Goal: Find specific page/section: Find specific page/section

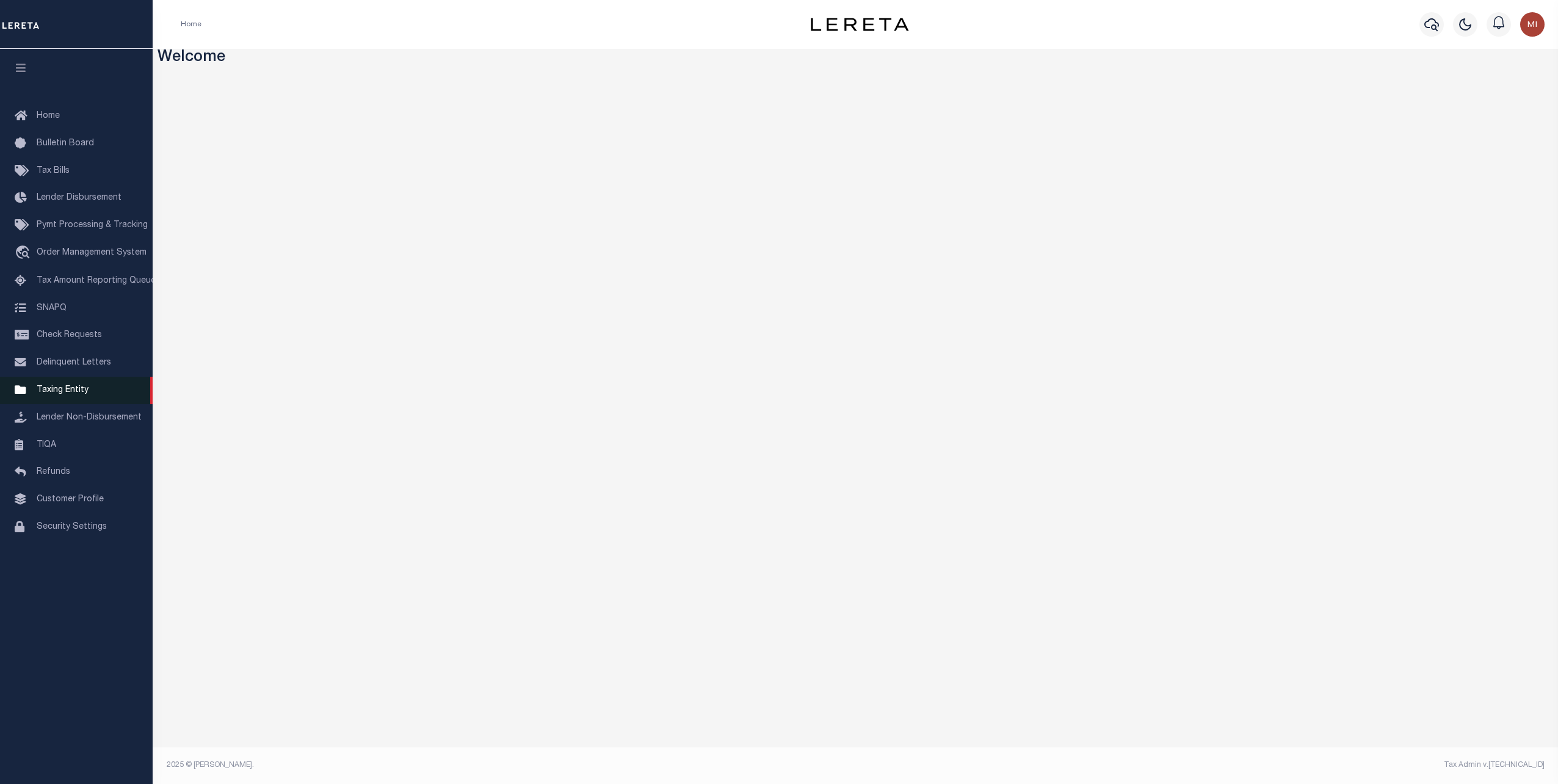
click at [58, 395] on span "Taxing Entity" at bounding box center [62, 390] width 52 height 9
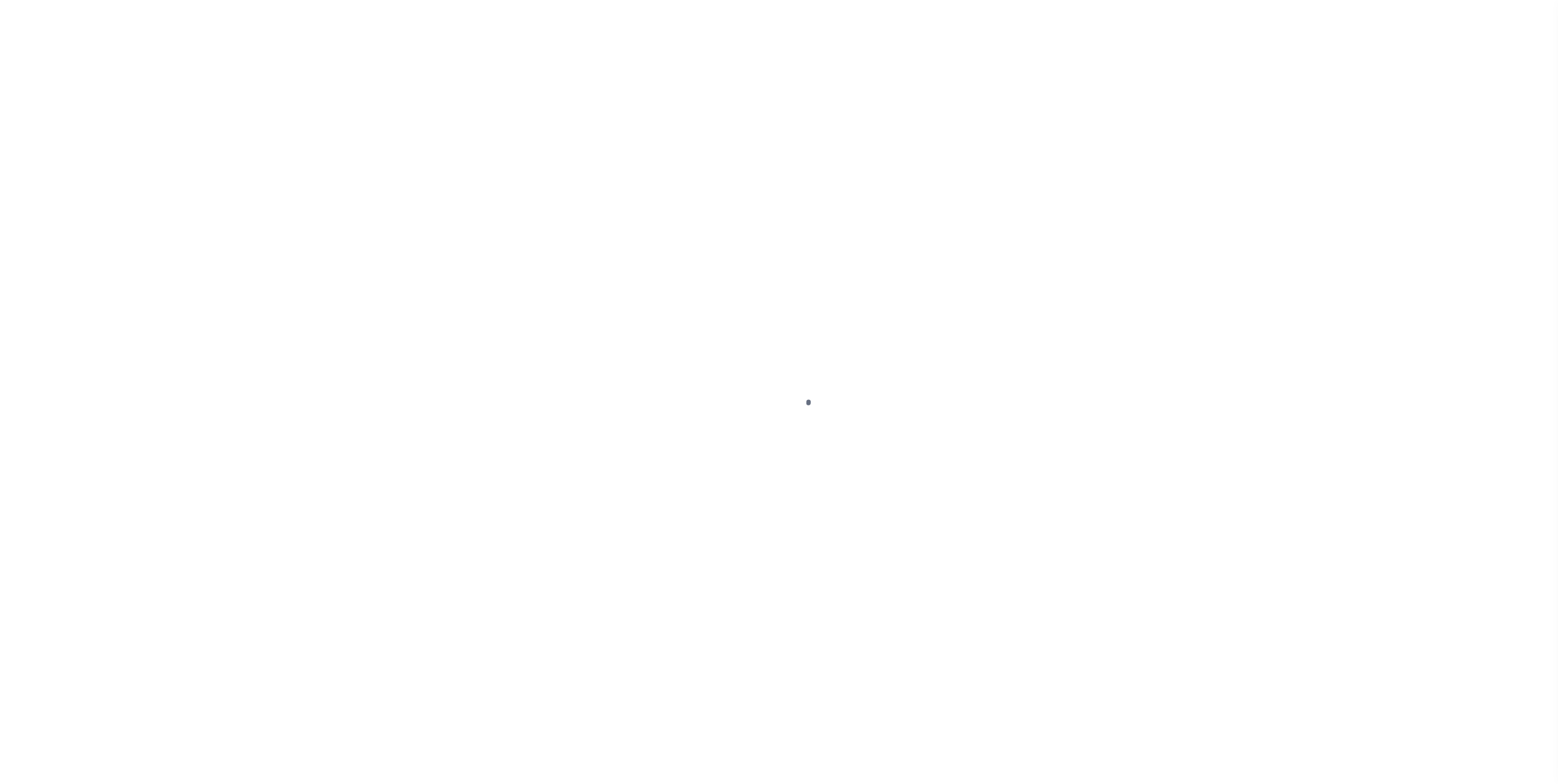
select select "CA"
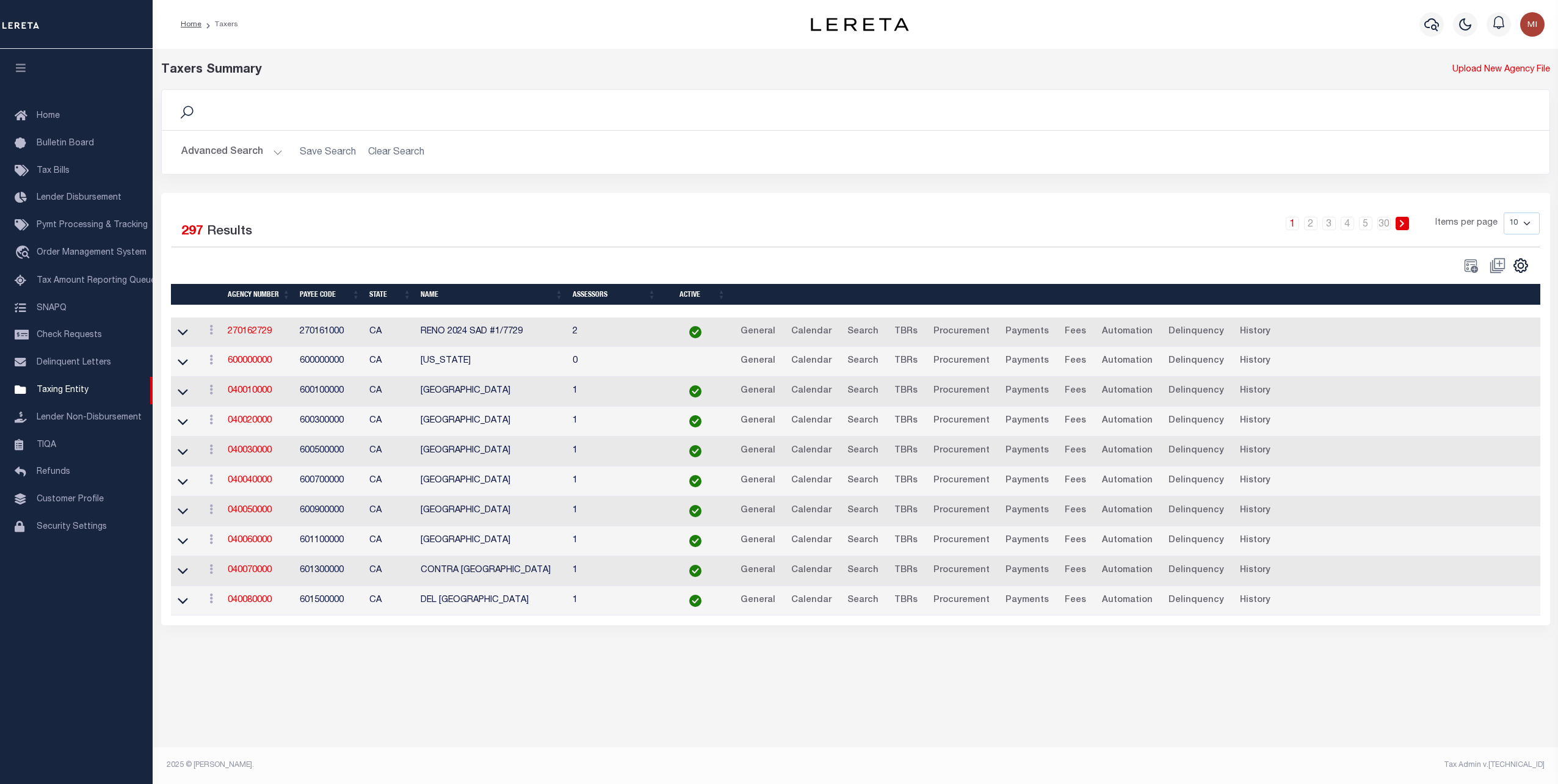
click at [255, 153] on button "Advanced Search" at bounding box center [232, 152] width 101 height 24
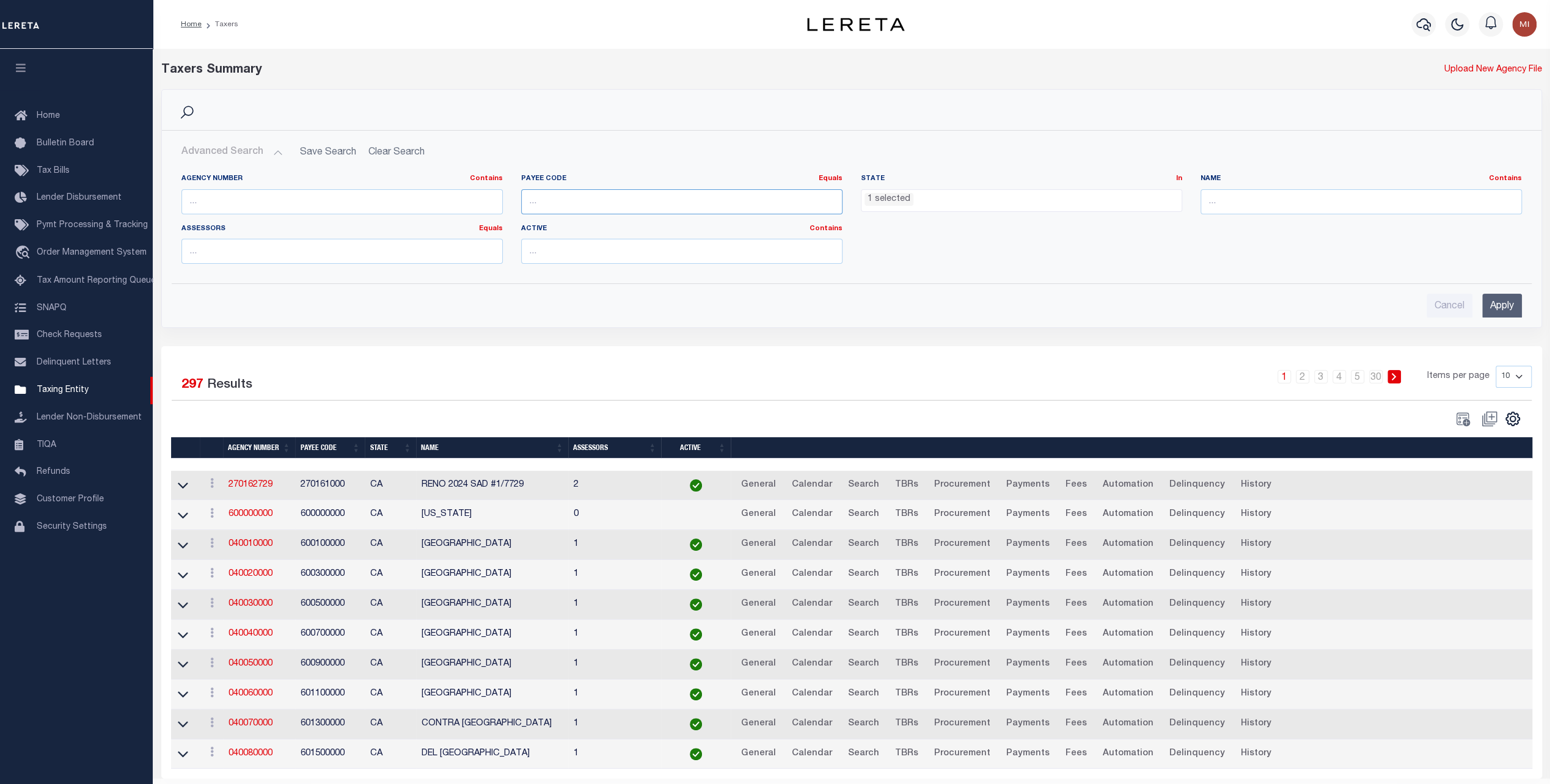
click at [585, 199] on input "number" at bounding box center [682, 202] width 321 height 25
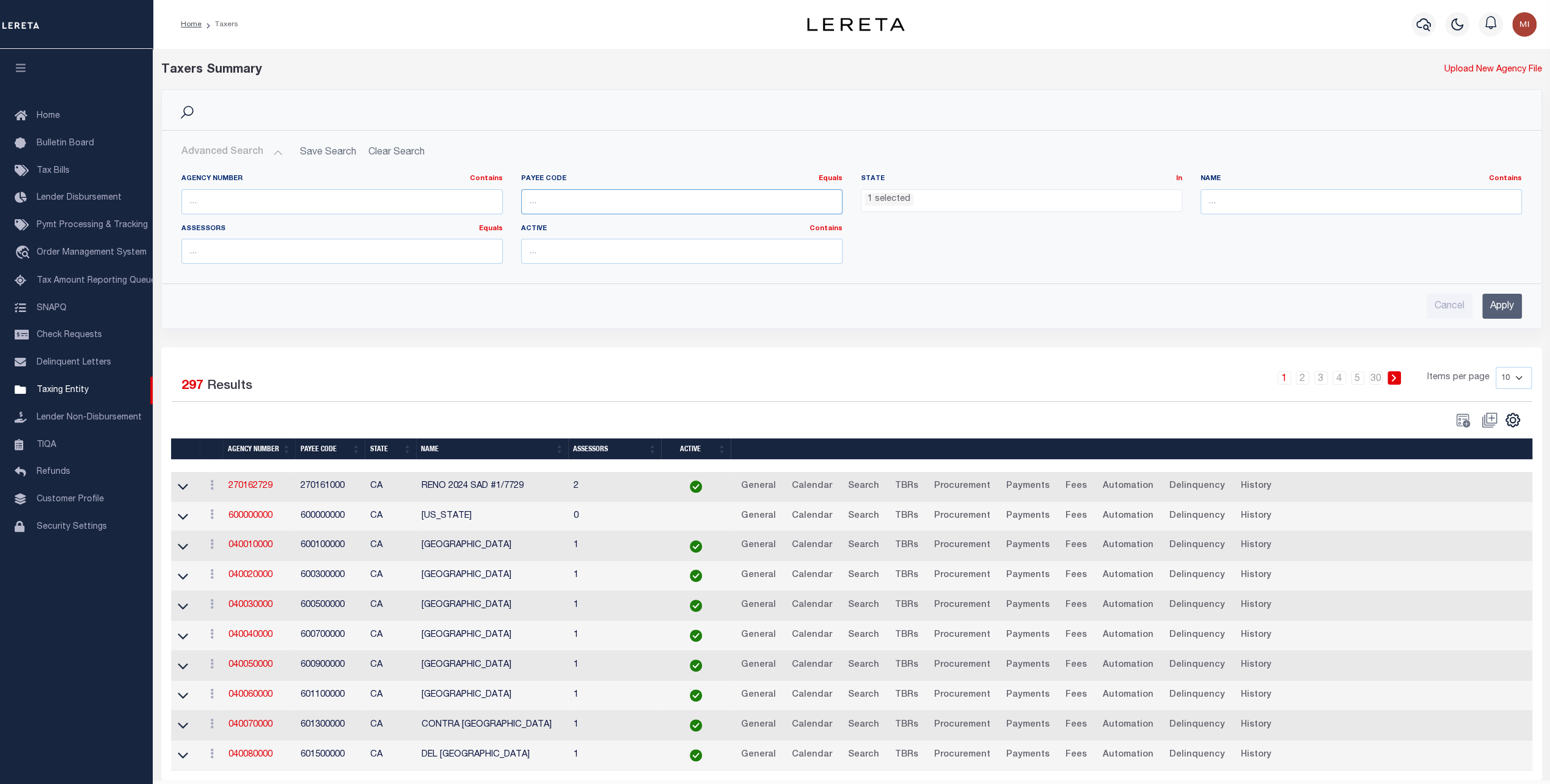
paste input "7803028354"
click at [1490, 298] on input "Apply" at bounding box center [1501, 306] width 40 height 25
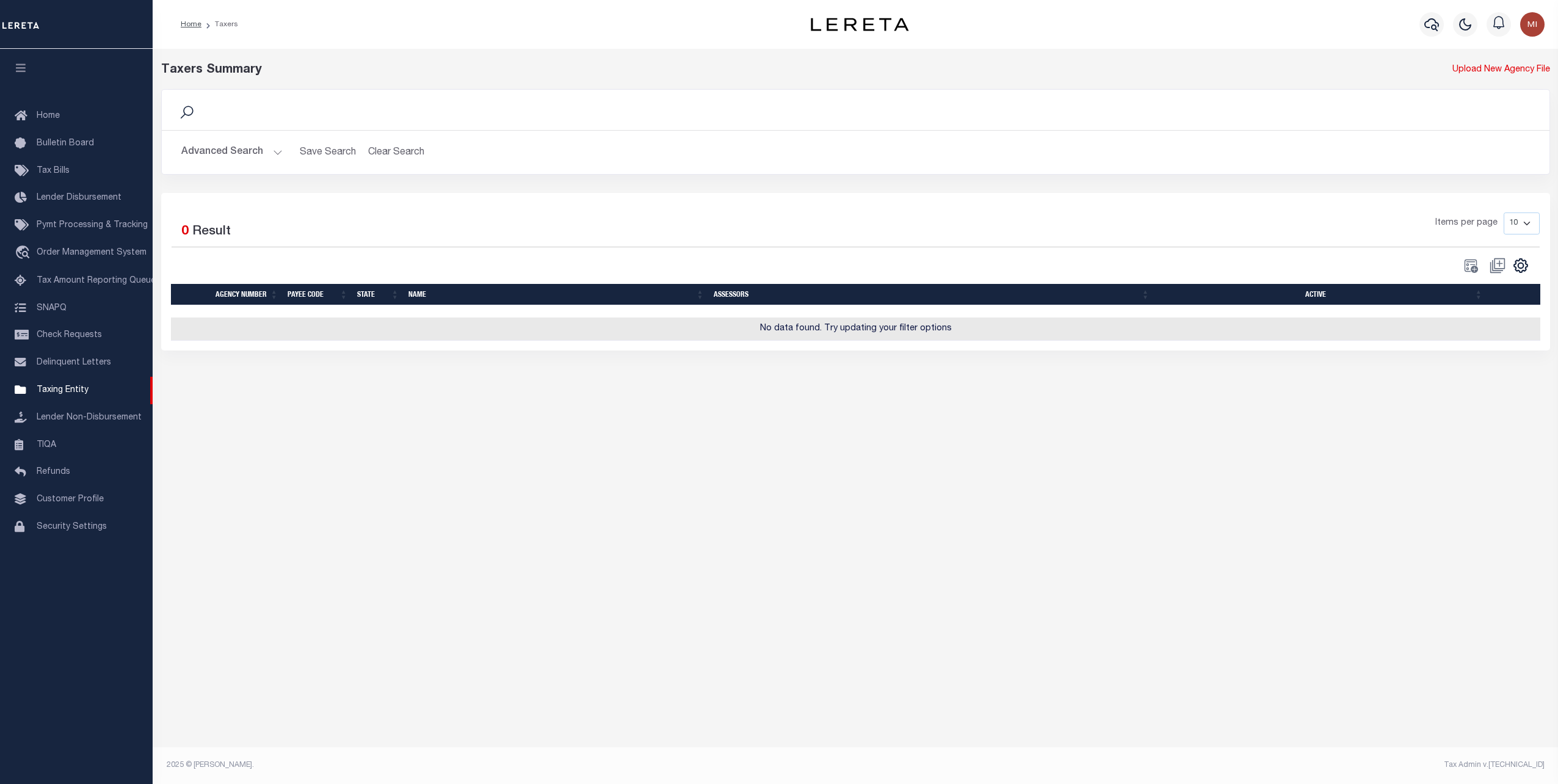
click at [236, 157] on button "Advanced Search" at bounding box center [232, 152] width 101 height 24
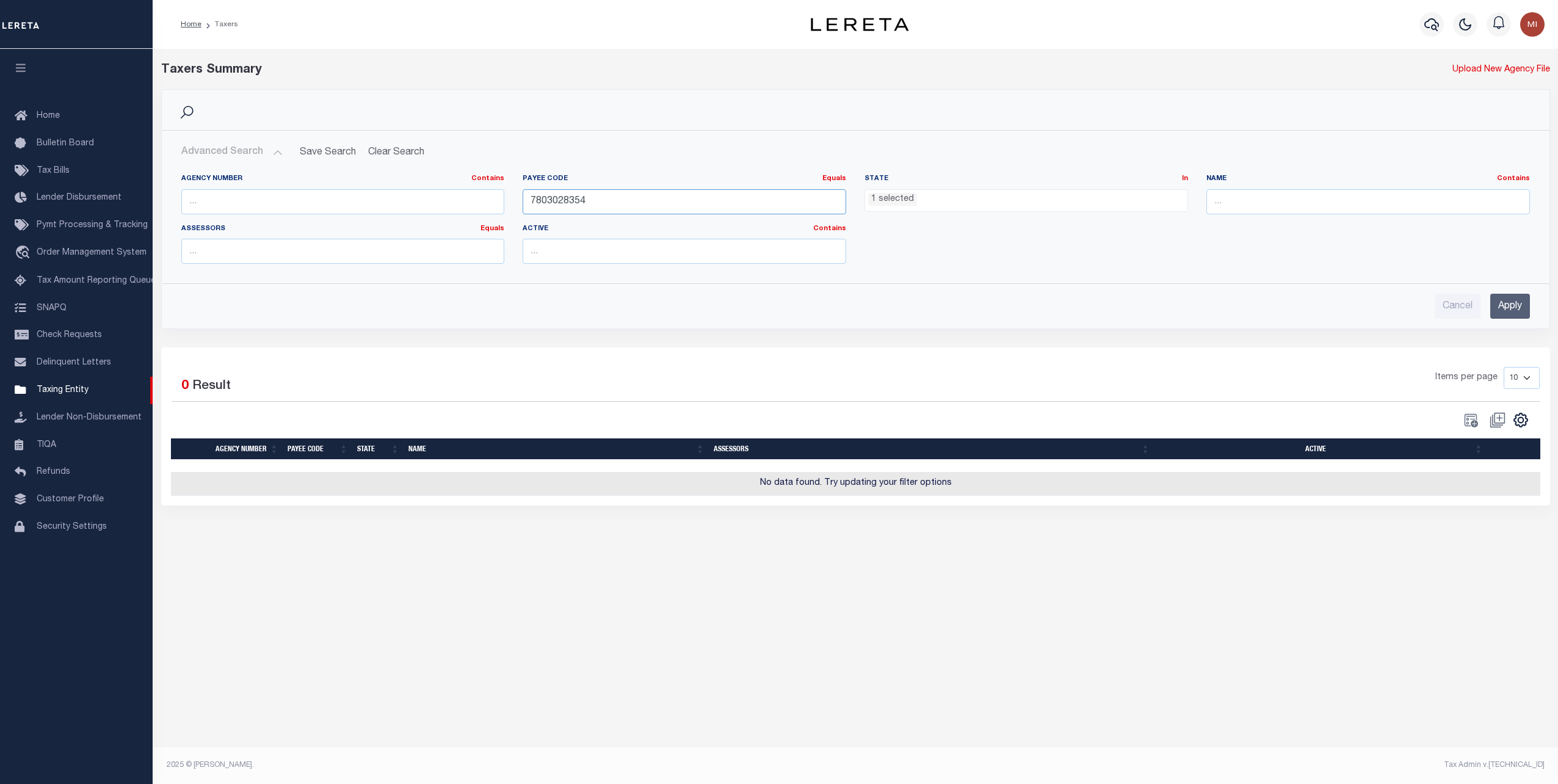
drag, startPoint x: 601, startPoint y: 204, endPoint x: 454, endPoint y: 205, distance: 147.0
click at [454, 205] on div "Agency Number Contains Contains Is Payee Code Equals Equals Is Not Equal To Is …" at bounding box center [856, 223] width 1367 height 100
paste input "60010106"
type input "60010106"
drag, startPoint x: 1517, startPoint y: 303, endPoint x: 1231, endPoint y: 329, distance: 287.2
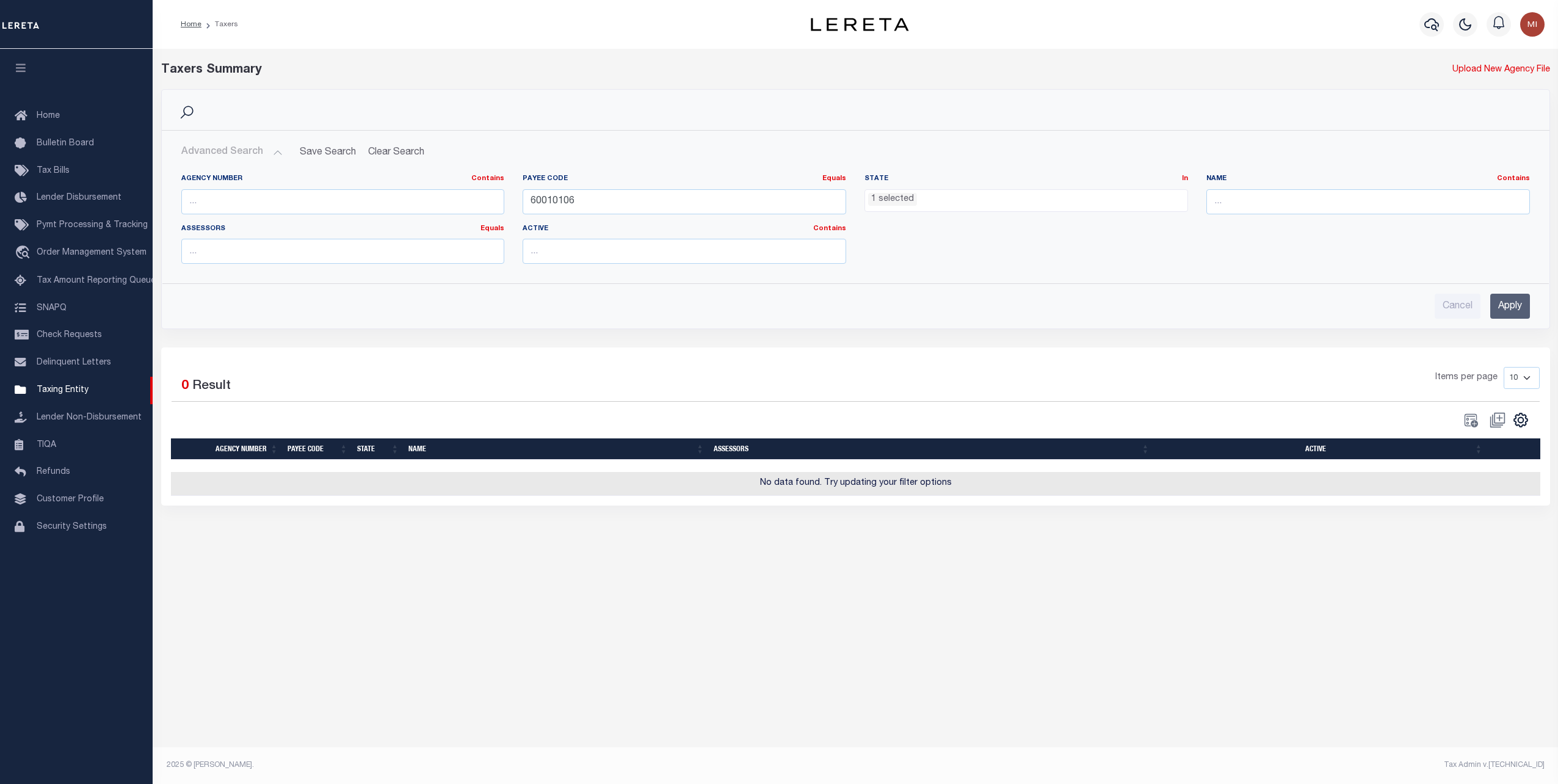
click at [1515, 303] on input "Apply" at bounding box center [1510, 306] width 40 height 25
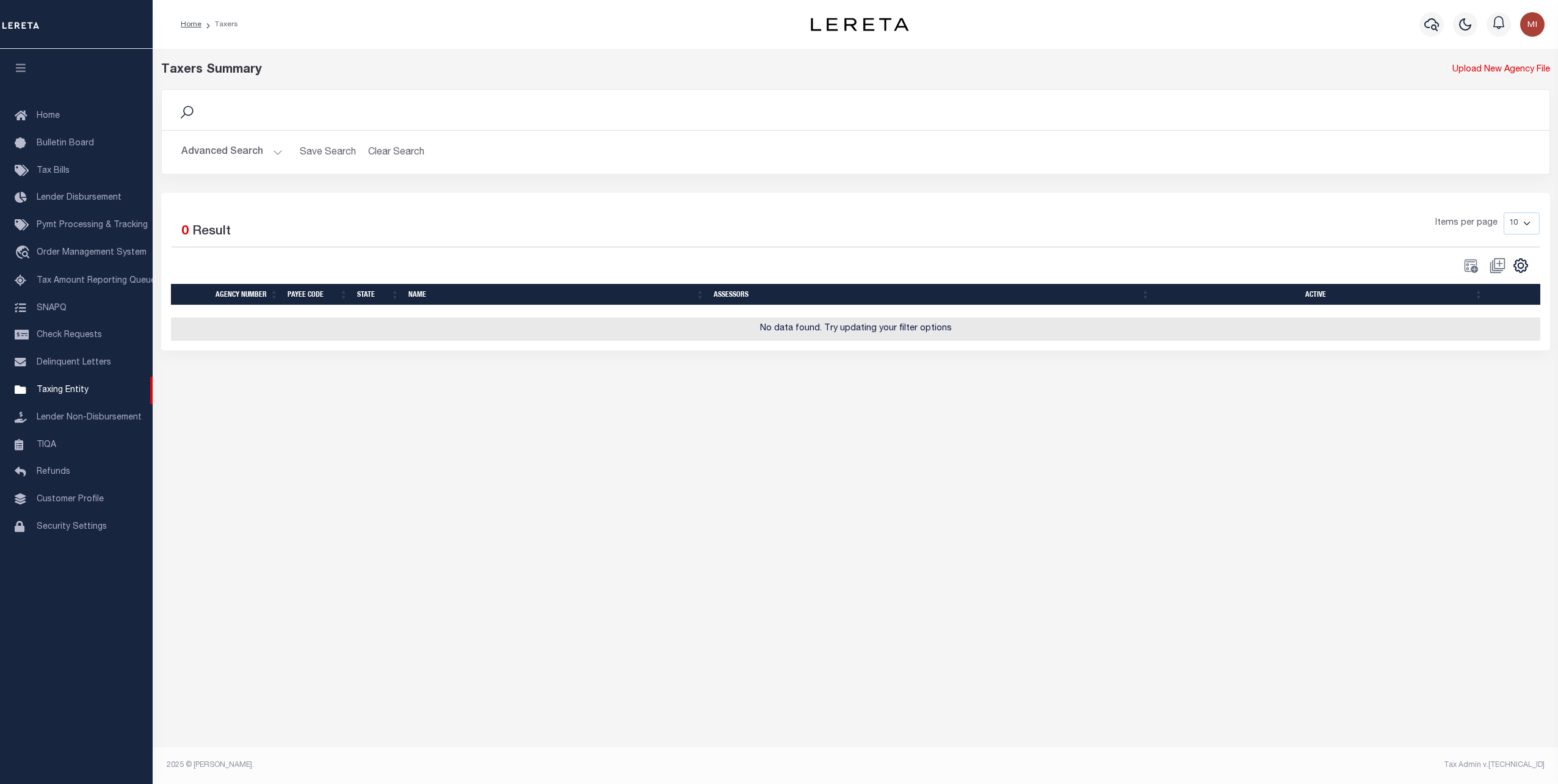
click at [269, 153] on button "Advanced Search" at bounding box center [232, 152] width 101 height 24
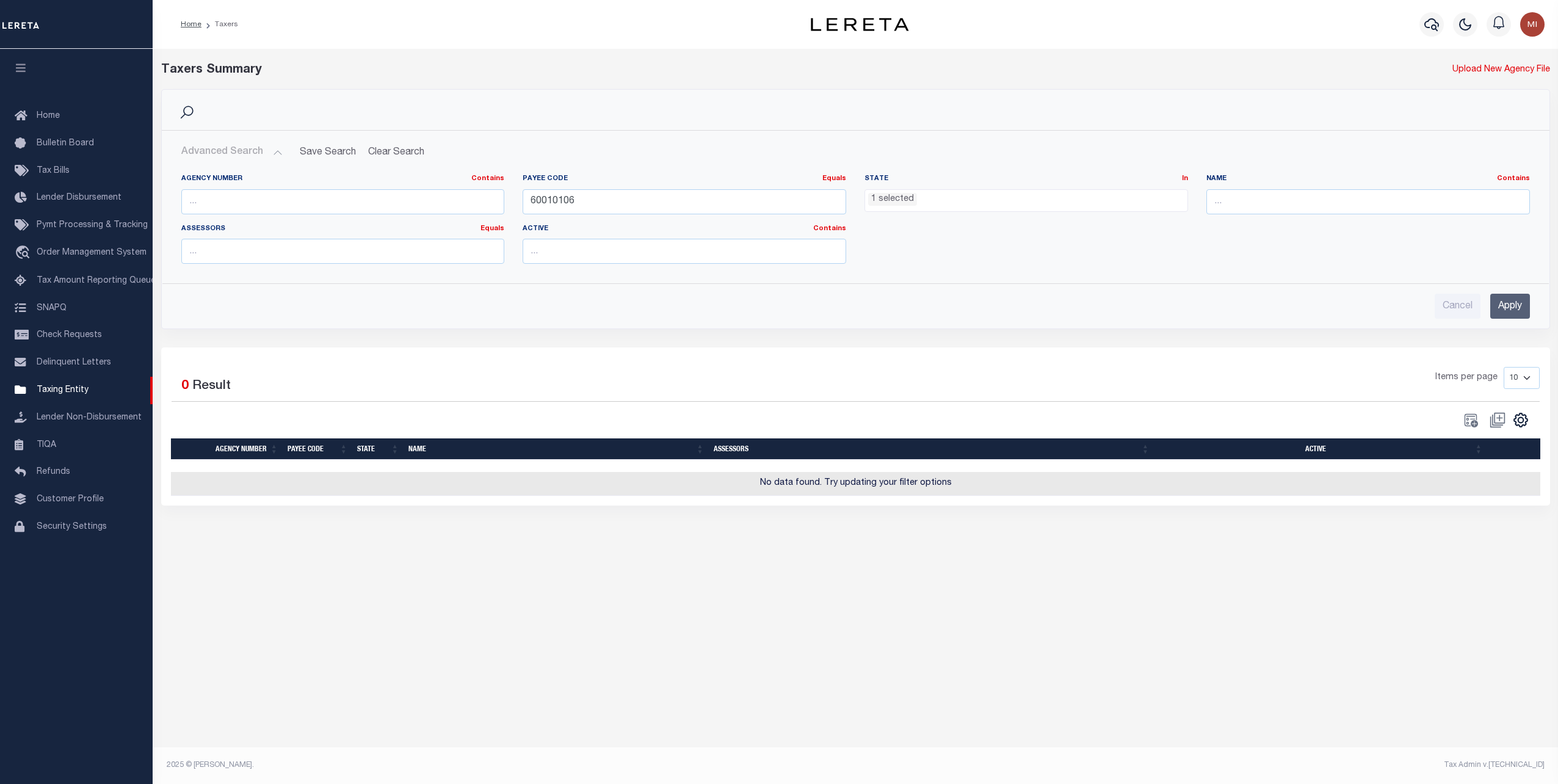
click at [949, 198] on ul "1 selected" at bounding box center [1026, 198] width 322 height 16
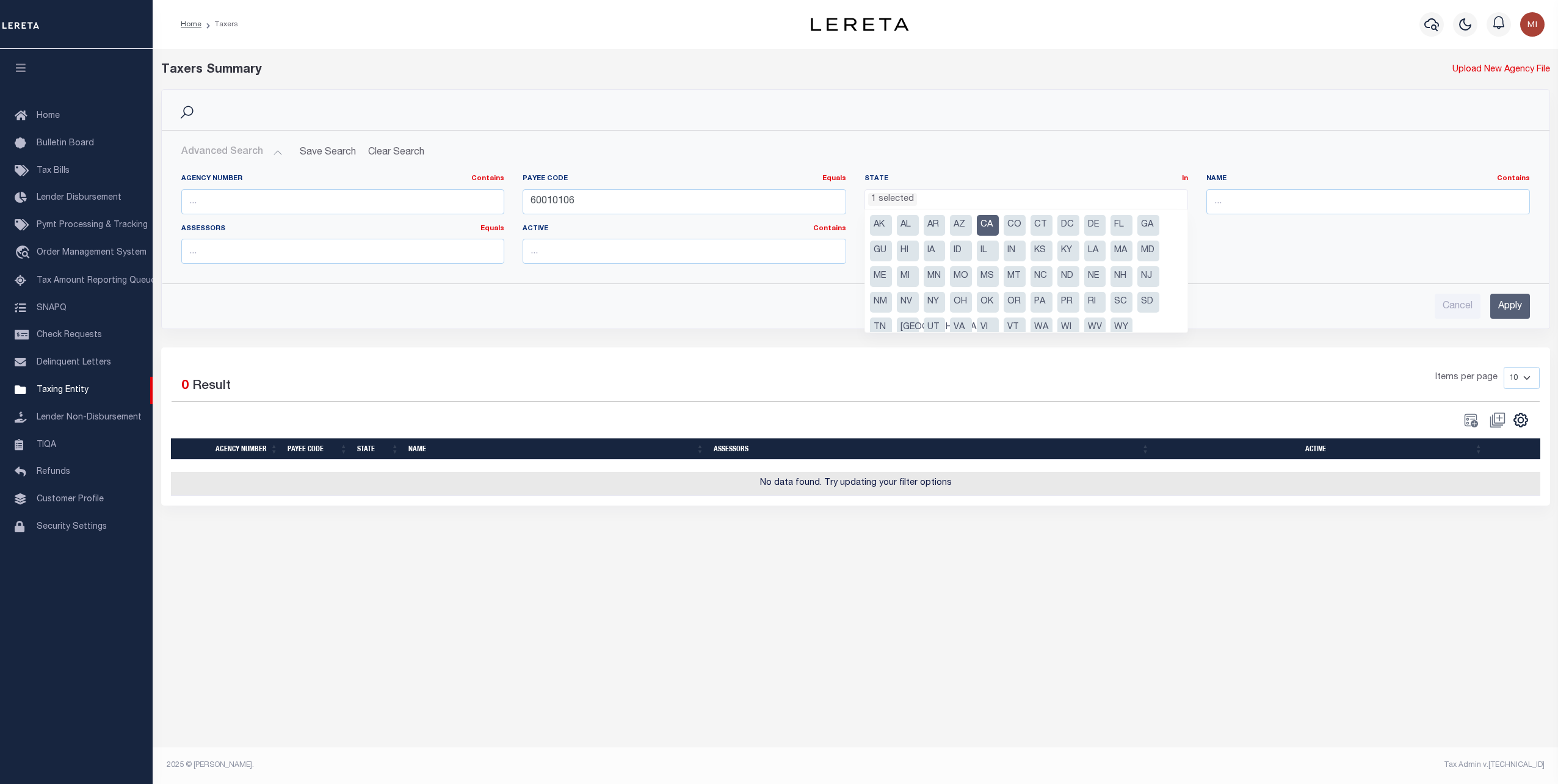
click at [986, 222] on li "CA" at bounding box center [988, 225] width 22 height 21
select select
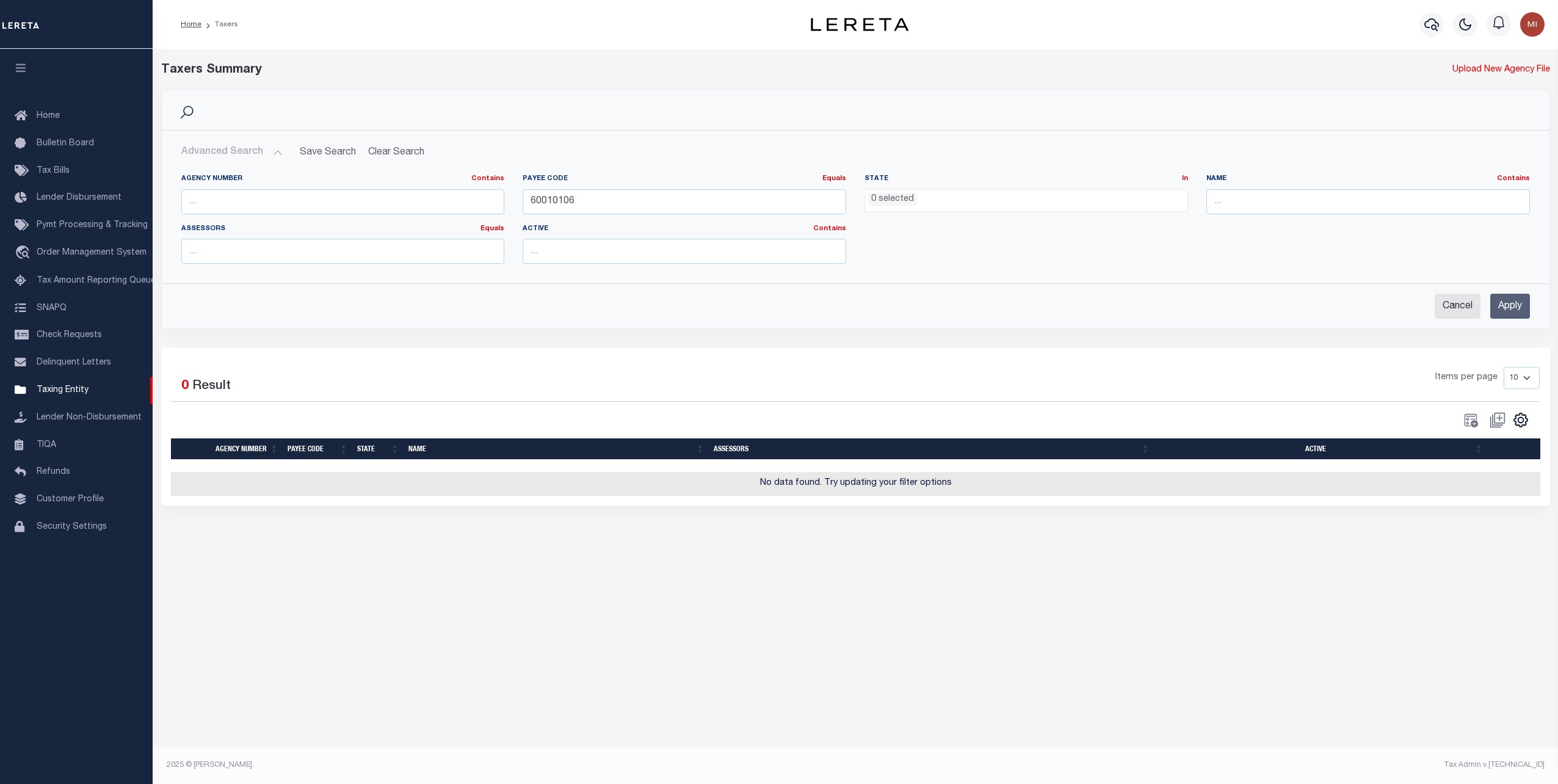
drag, startPoint x: 1515, startPoint y: 299, endPoint x: 1479, endPoint y: 293, distance: 36.5
click at [1514, 300] on input "Apply" at bounding box center [1510, 306] width 40 height 25
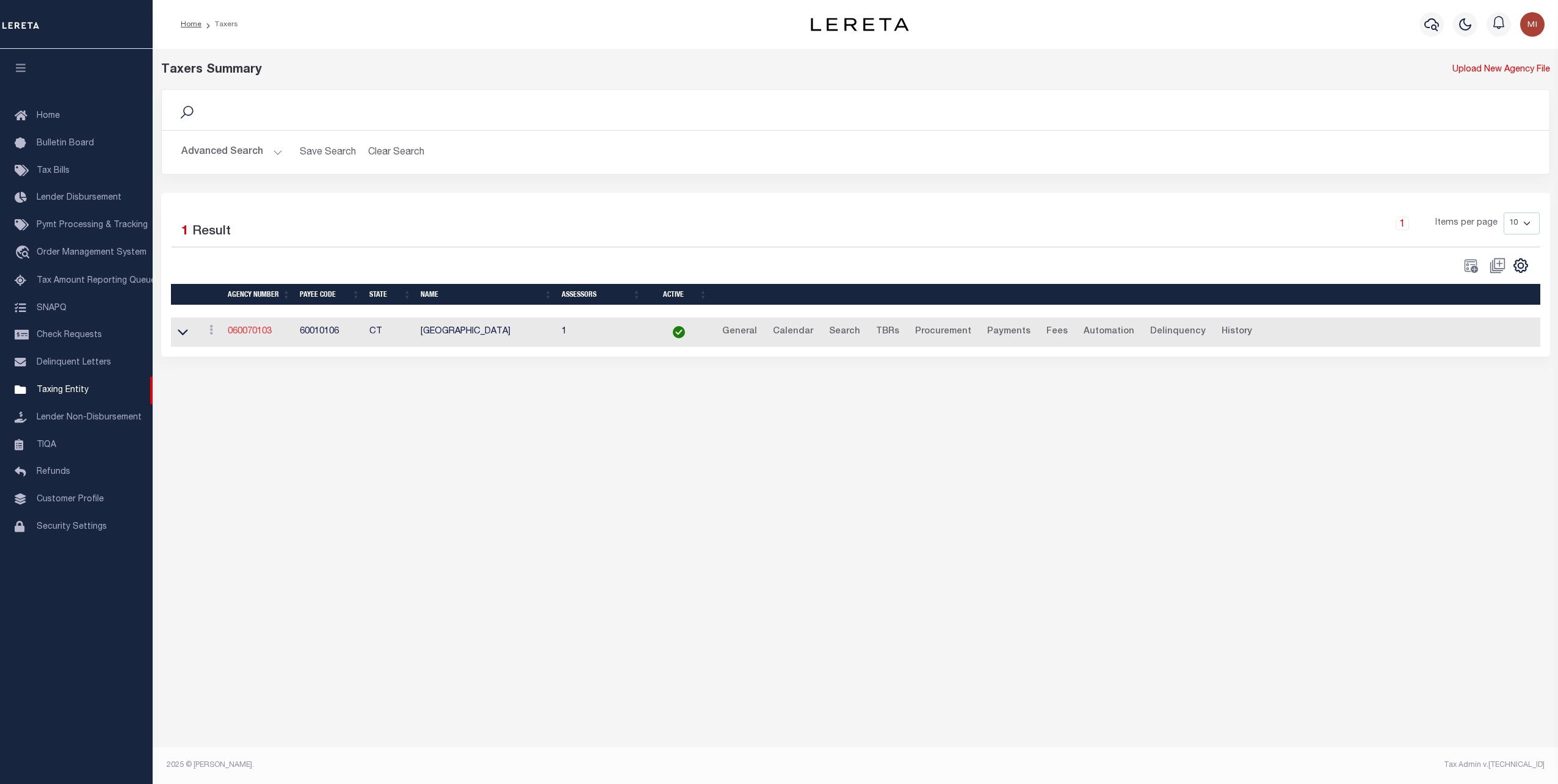
click at [258, 332] on link "060070103" at bounding box center [250, 331] width 44 height 9
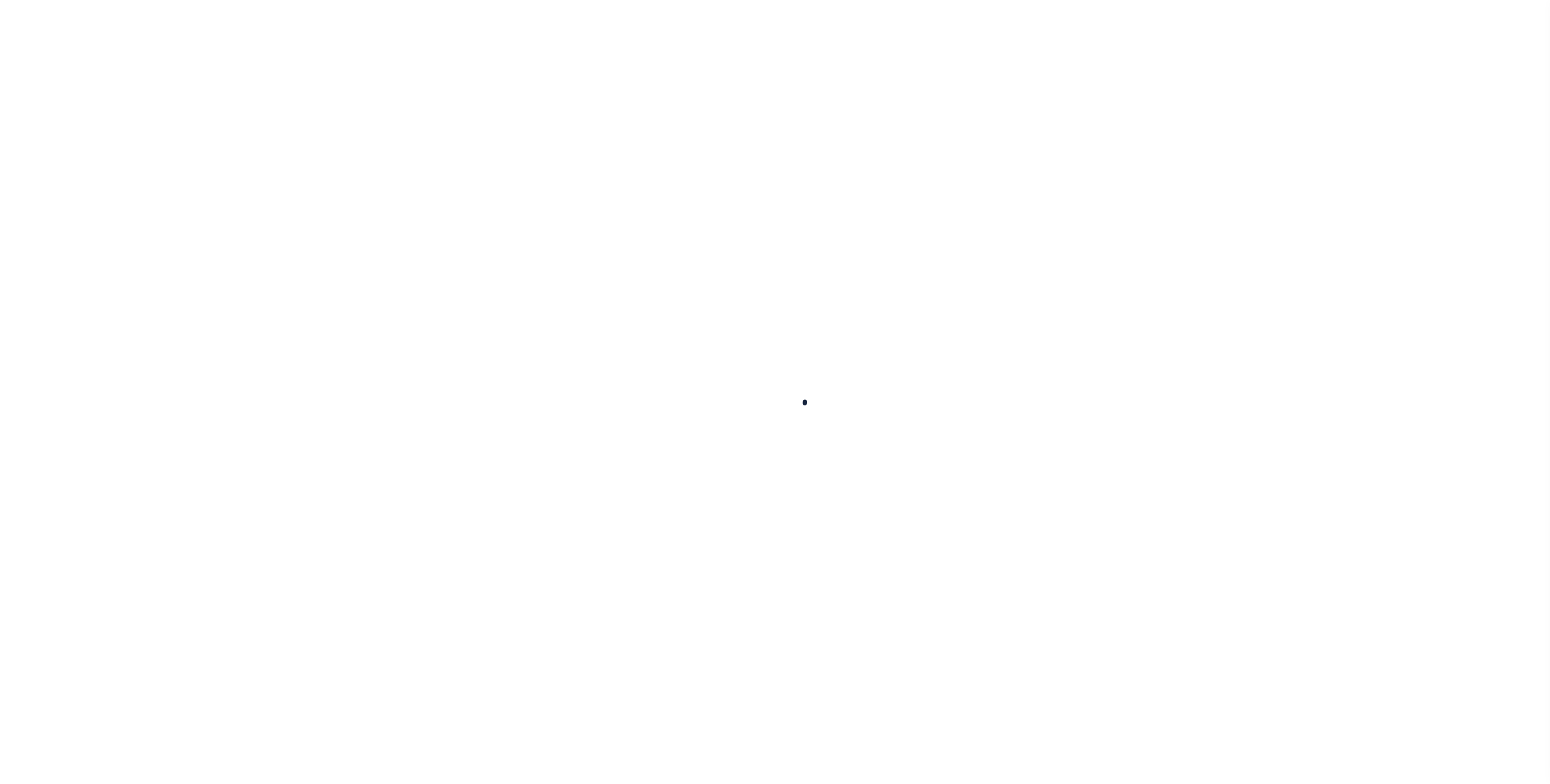
select select
checkbox input "false"
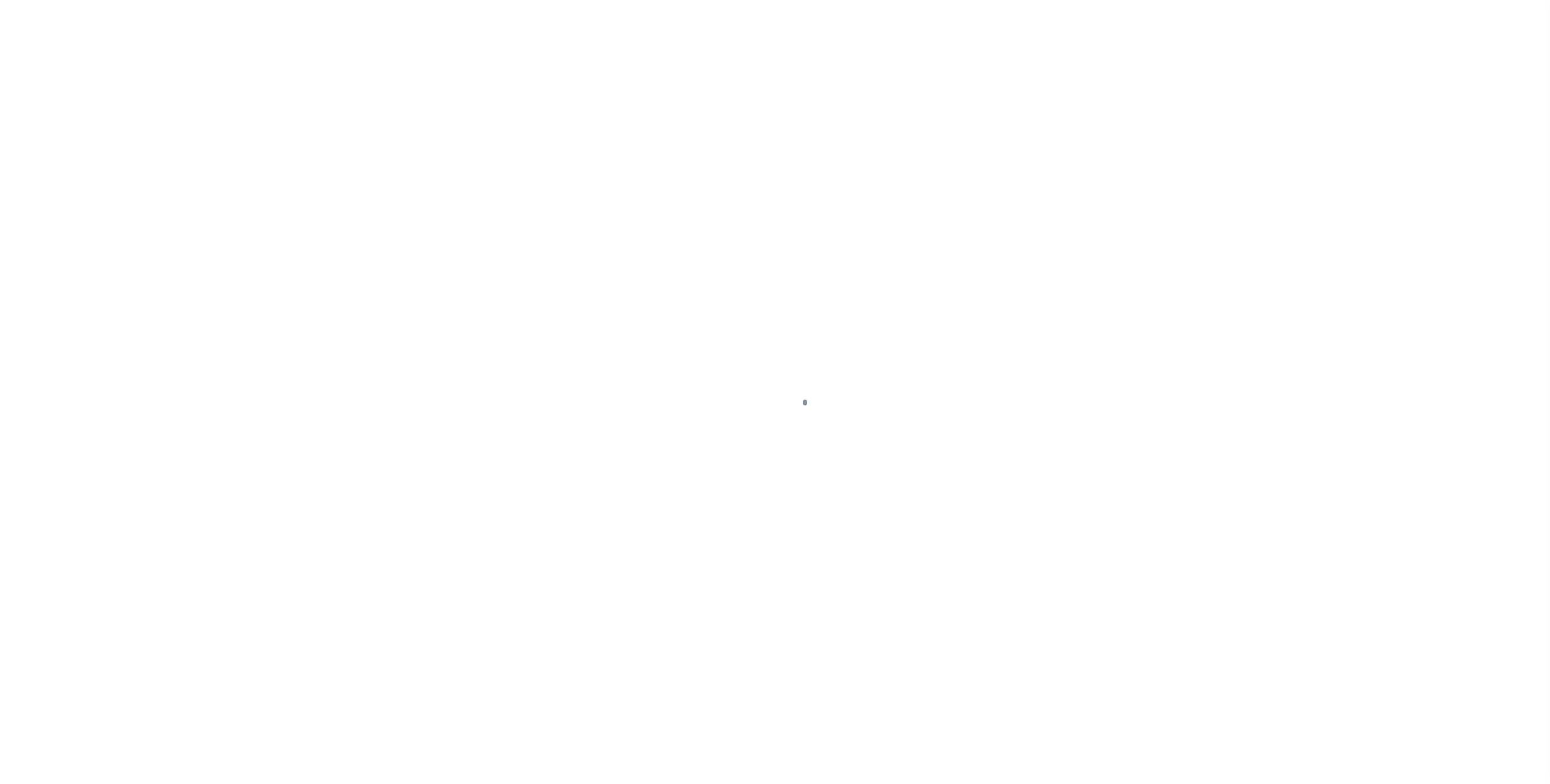
checkbox input "false"
type input "900104002"
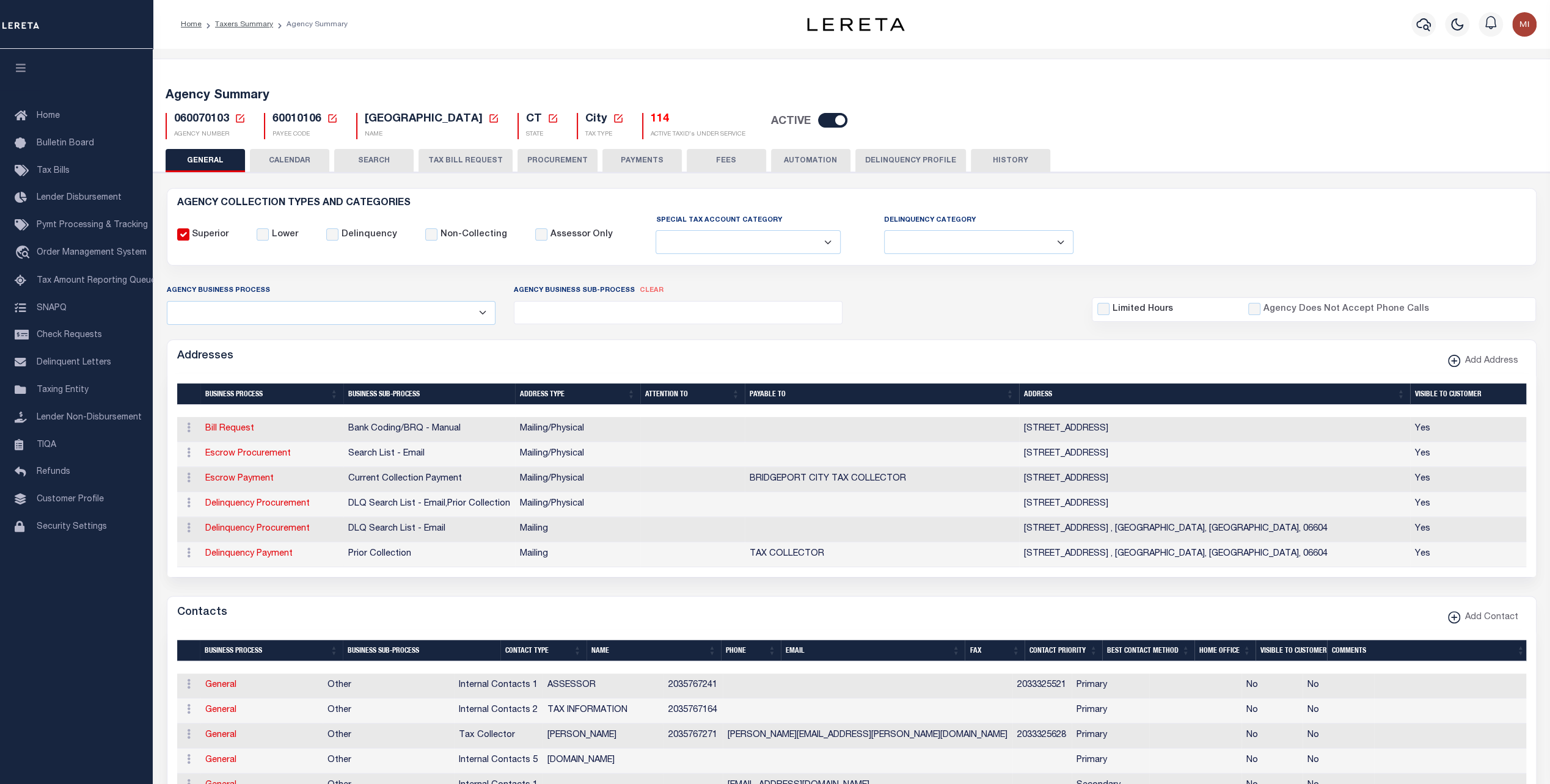
click at [299, 167] on button "CALENDAR" at bounding box center [290, 160] width 79 height 23
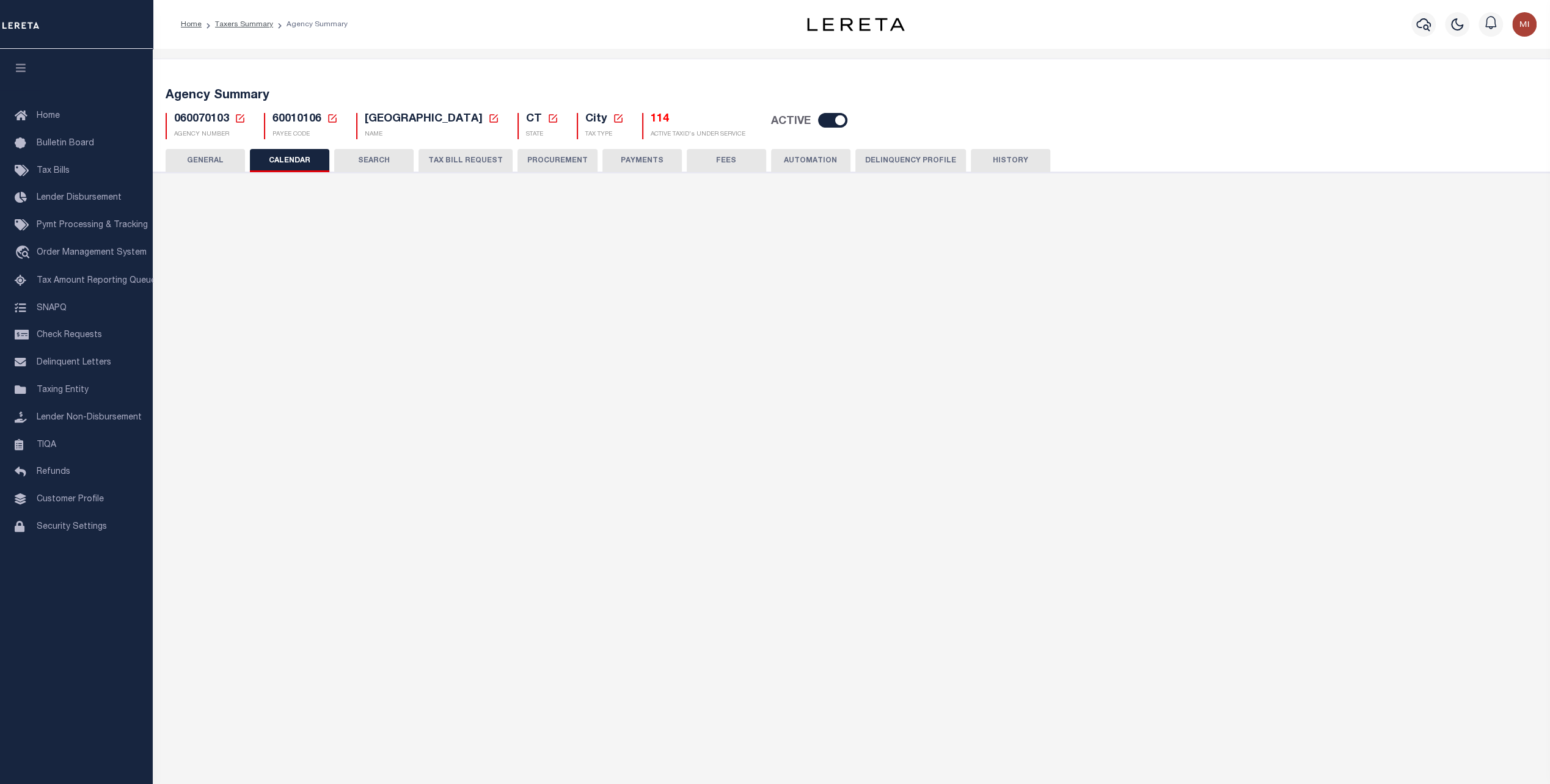
checkbox input "false"
type input "1"
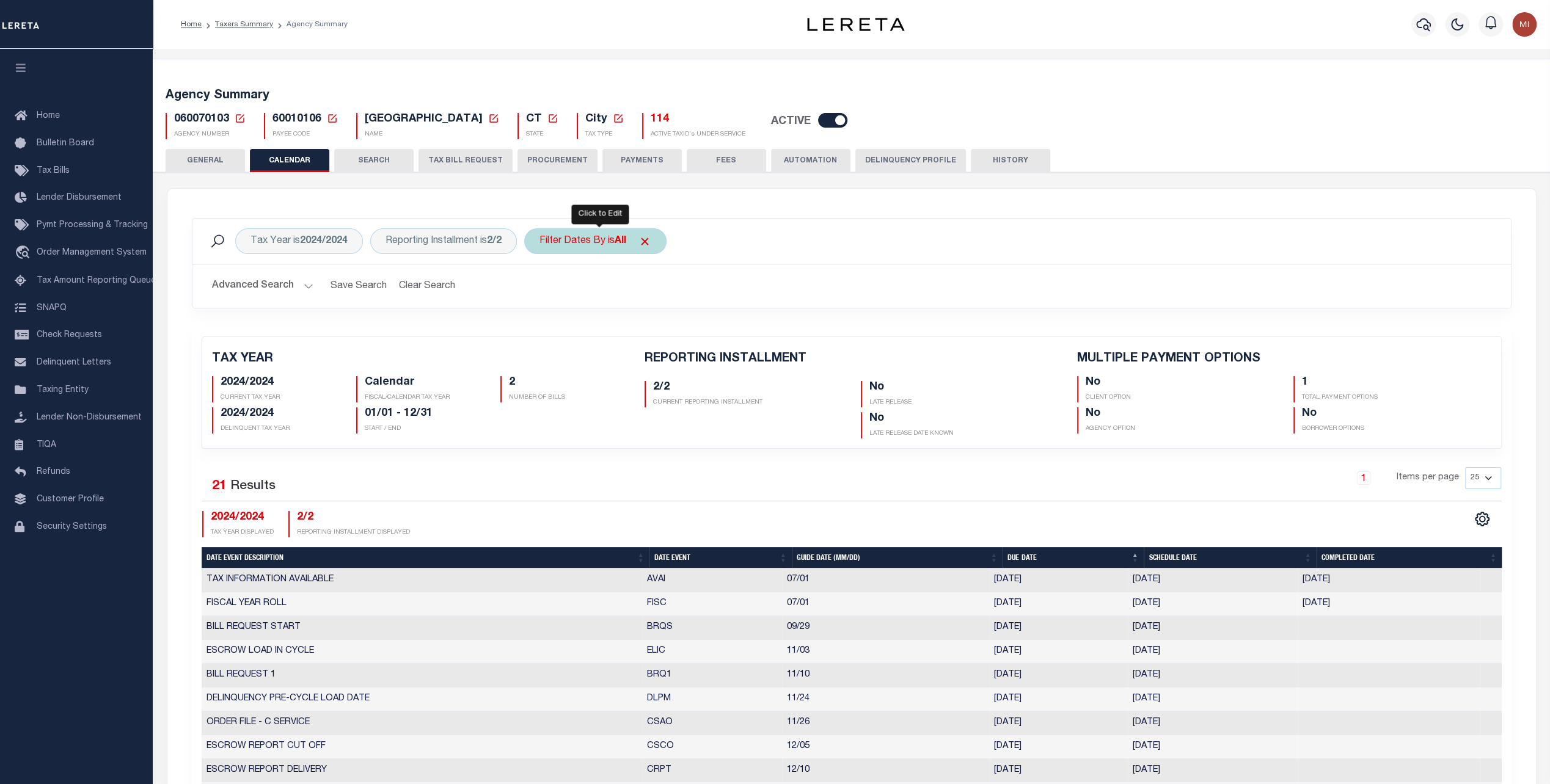
click at [582, 237] on div "Filter Dates By is All" at bounding box center [595, 241] width 143 height 26
click at [619, 297] on select "Escrow Delinquency Customer Internal All" at bounding box center [629, 301] width 180 height 23
select select "1"
click at [543, 290] on select "Escrow Delinquency Customer Internal All" at bounding box center [629, 301] width 180 height 23
click at [710, 332] on input "Apply" at bounding box center [702, 328] width 36 height 20
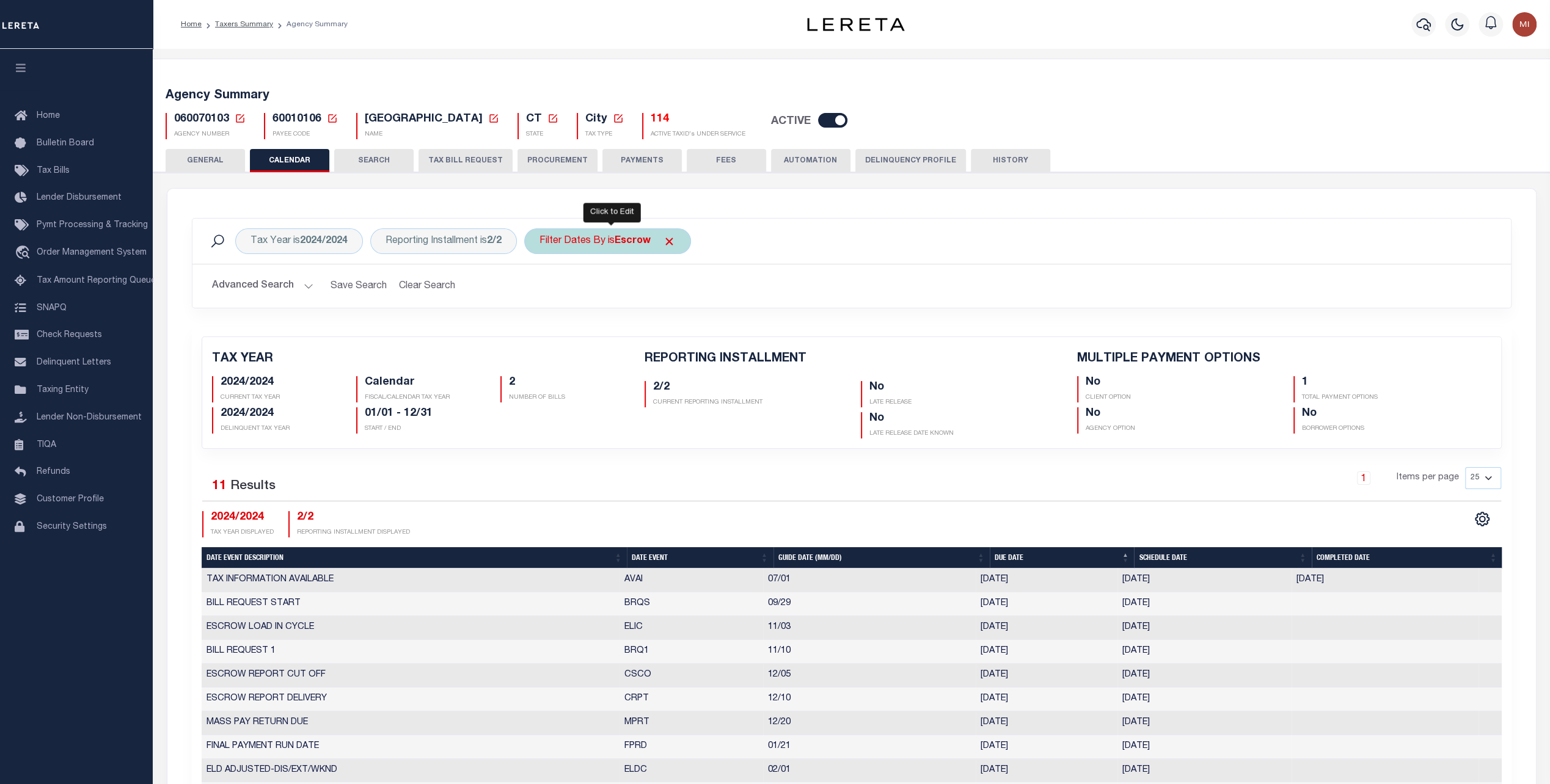
click at [573, 239] on div "Filter Dates By is Escrow" at bounding box center [608, 241] width 167 height 26
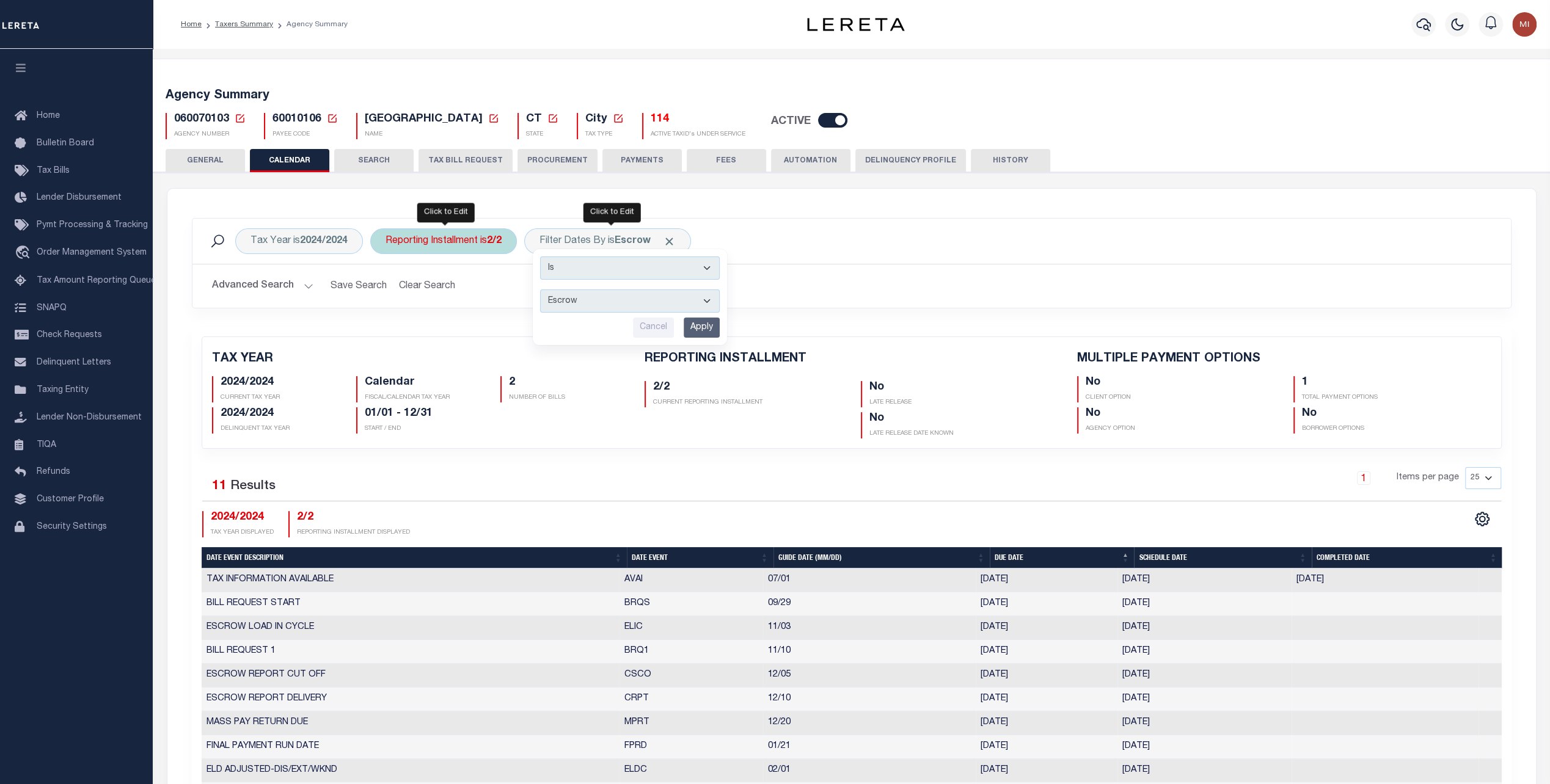
click at [463, 238] on div "Reporting Installment is 2/2" at bounding box center [443, 241] width 146 height 26
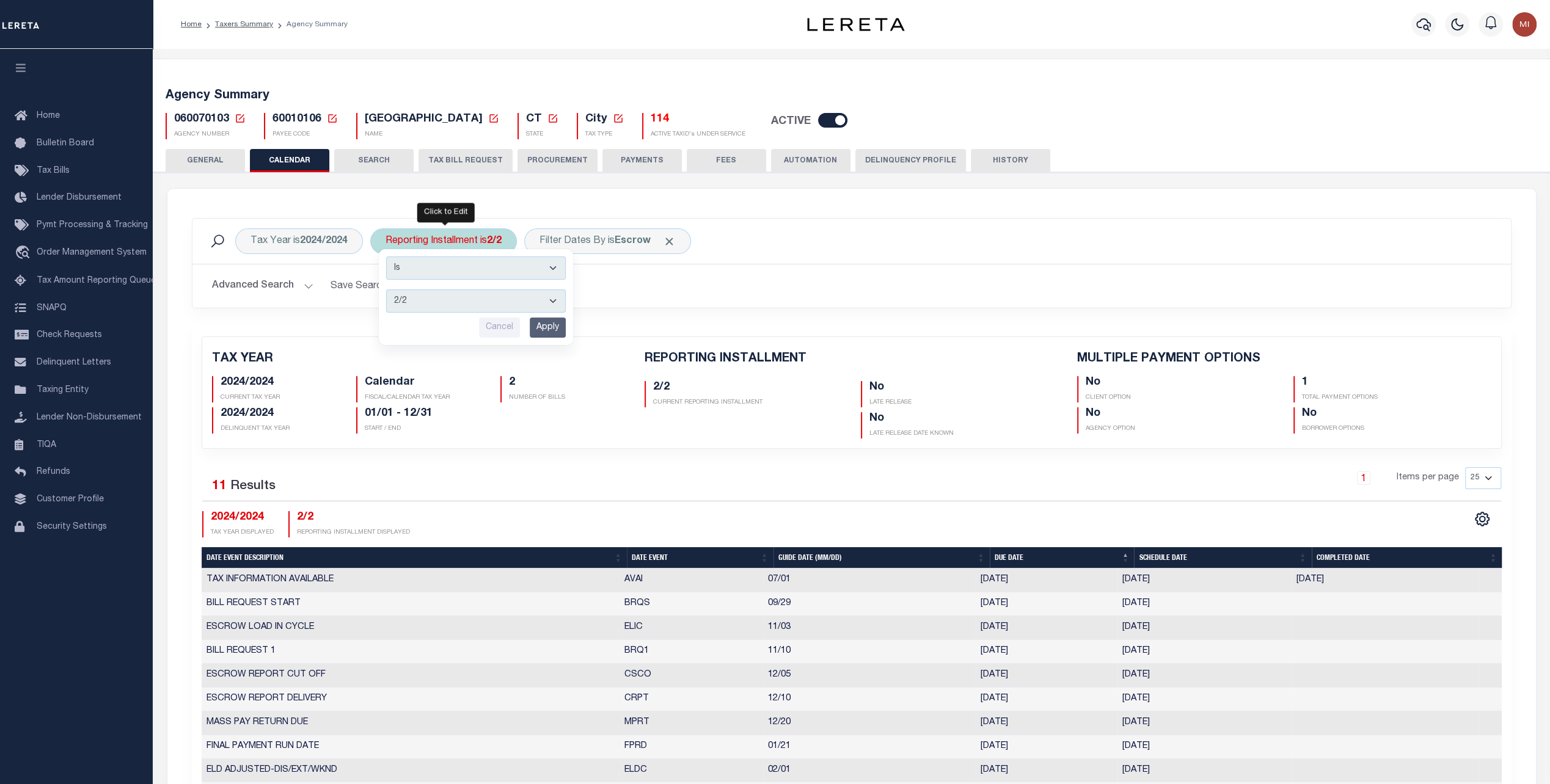
click at [439, 301] on select "1/2 2/2" at bounding box center [476, 301] width 180 height 23
select select "1/2"
click at [386, 290] on select "1/2 2/2" at bounding box center [476, 301] width 180 height 23
click at [553, 325] on input "Apply" at bounding box center [548, 328] width 36 height 20
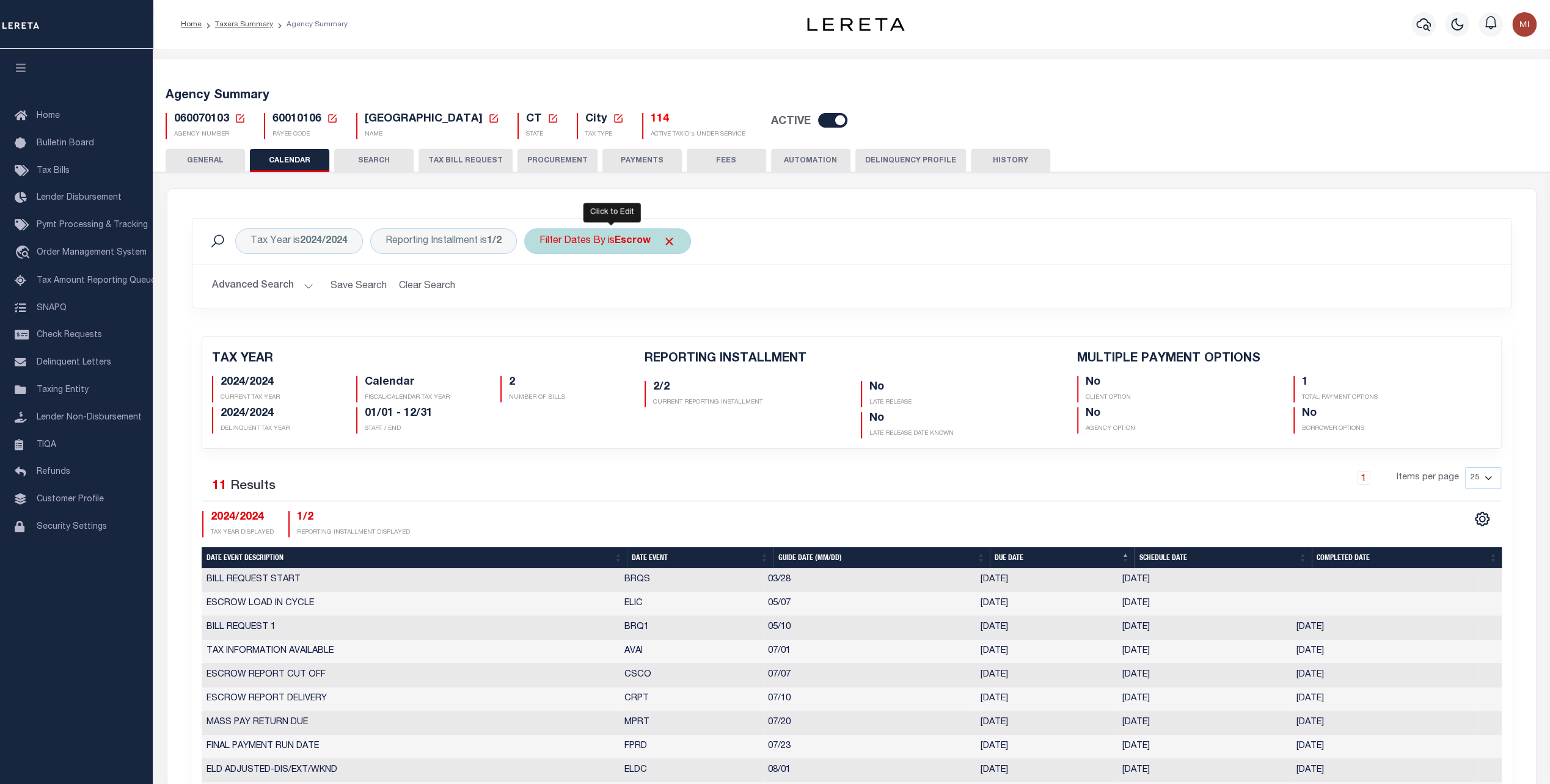
click at [604, 240] on div "Filter Dates By is Escrow" at bounding box center [608, 241] width 167 height 26
